Goal: Subscribe to service/newsletter

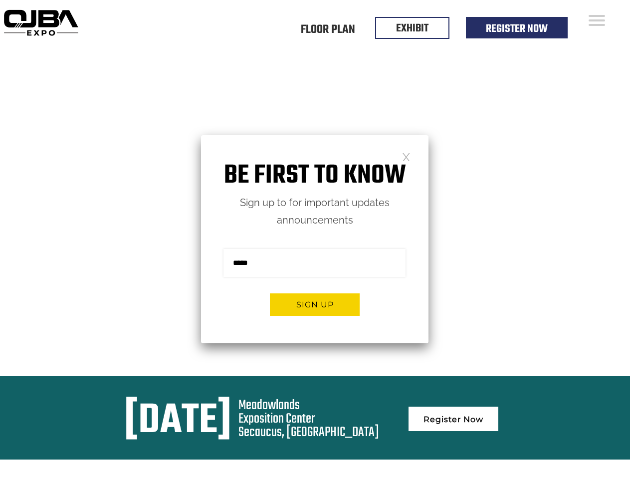
click at [315, 240] on form "Sign me up for the newsletter! ******* Sign up" at bounding box center [315, 286] width 228 height 114
click at [315, 304] on button "Sign up" at bounding box center [315, 304] width 90 height 22
